Goal: Task Accomplishment & Management: Manage account settings

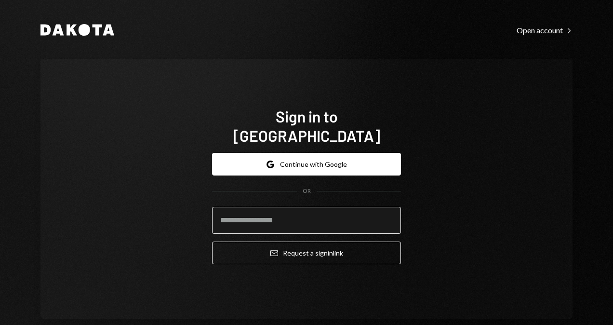
click at [372, 207] on input "email" at bounding box center [306, 220] width 189 height 27
click at [0, 311] on com-1password-button at bounding box center [0, 325] width 0 height 0
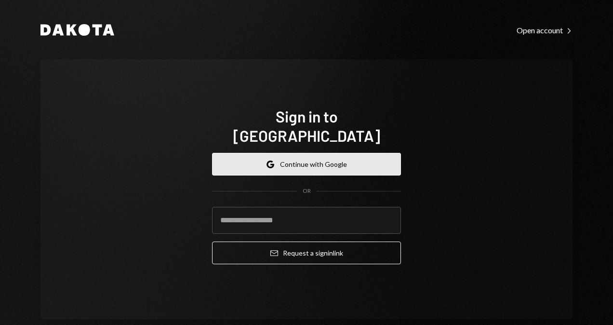
click at [326, 157] on button "Google Continue with Google" at bounding box center [306, 164] width 189 height 23
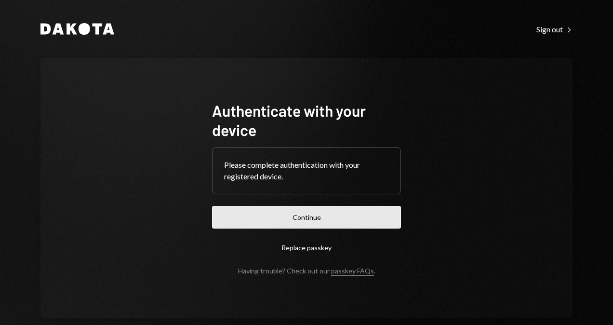
click at [364, 221] on button "Continue" at bounding box center [306, 217] width 189 height 23
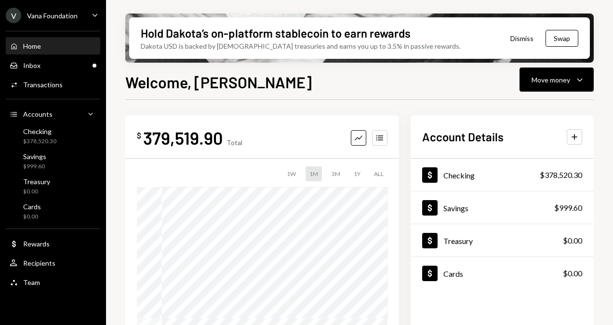
click at [83, 10] on div "V Vana Foundation Caret Down" at bounding box center [53, 15] width 106 height 15
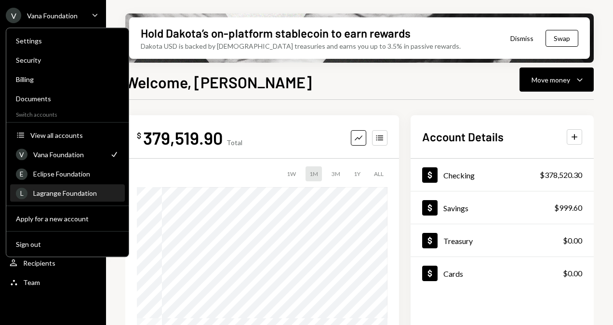
click at [81, 190] on div "Lagrange Foundation" at bounding box center [76, 193] width 86 height 8
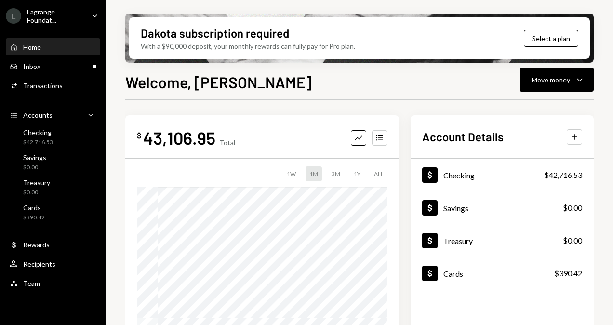
click at [78, 56] on div "Home Home Inbox Inbox Activities Transactions Accounts Accounts Caret Down Chec…" at bounding box center [53, 160] width 106 height 268
click at [75, 66] on div "Inbox Inbox" at bounding box center [53, 66] width 87 height 9
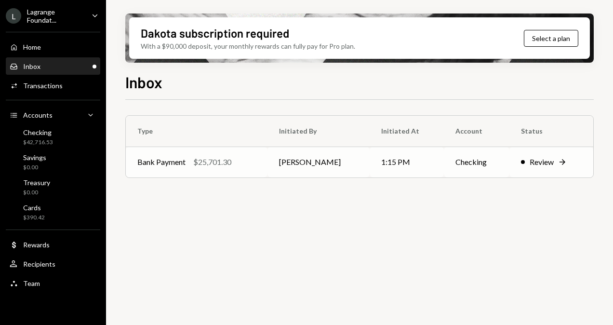
click at [256, 164] on div "Bank Payment $25,701.30" at bounding box center [196, 162] width 119 height 12
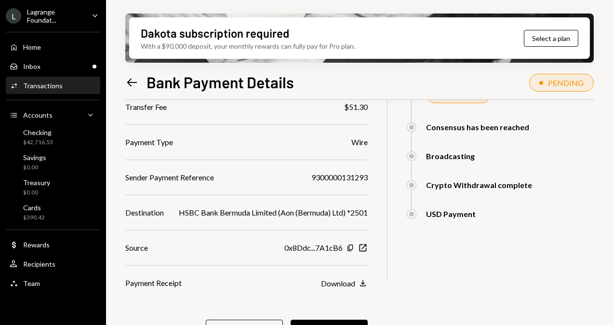
scroll to position [170, 0]
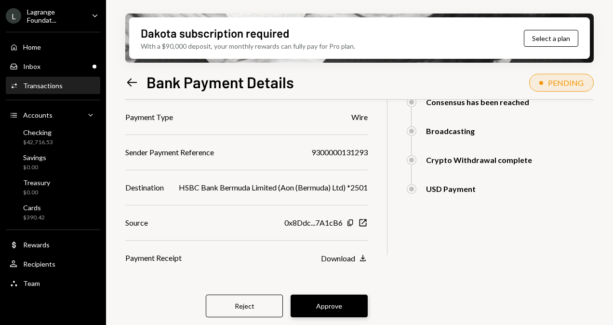
click at [349, 299] on button "Approve" at bounding box center [329, 306] width 77 height 23
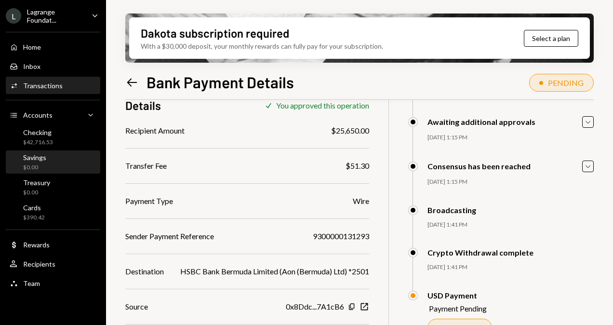
scroll to position [121, 0]
